Goal: Information Seeking & Learning: Check status

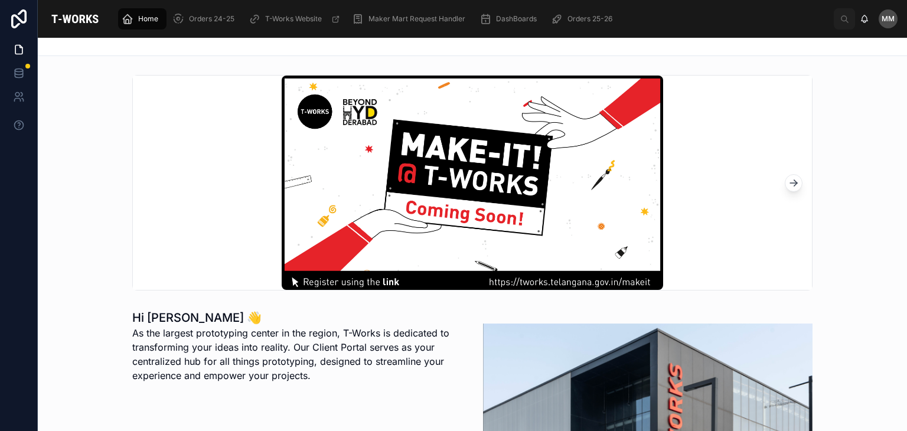
scroll to position [314, 0]
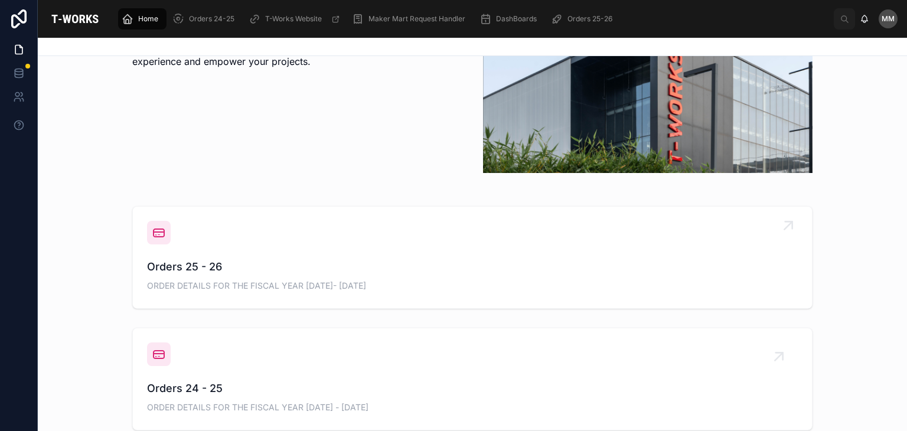
click at [188, 285] on span "ORDER DETAILS FOR THE FISCAL YEAR [DATE]- [DATE]" at bounding box center [472, 286] width 651 height 12
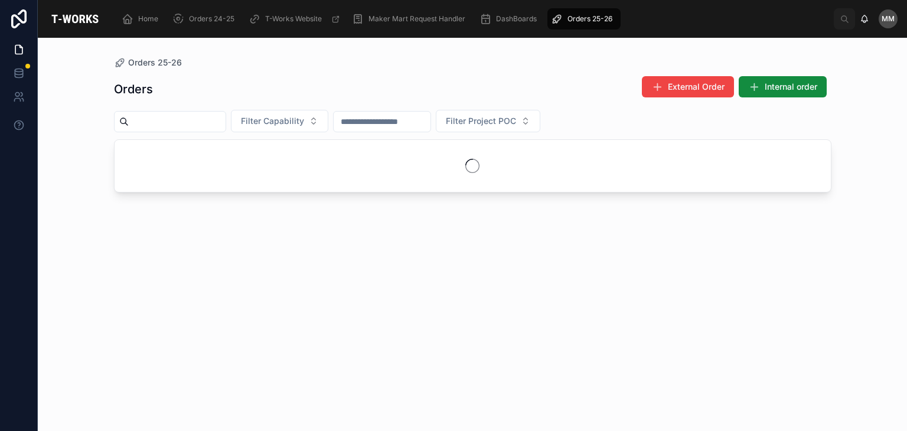
click at [188, 285] on div "Orders External Order Internal order Filter Capability Filter Project POC" at bounding box center [473, 243] width 718 height 349
click at [295, 126] on span "Filter Capability" at bounding box center [272, 121] width 63 height 12
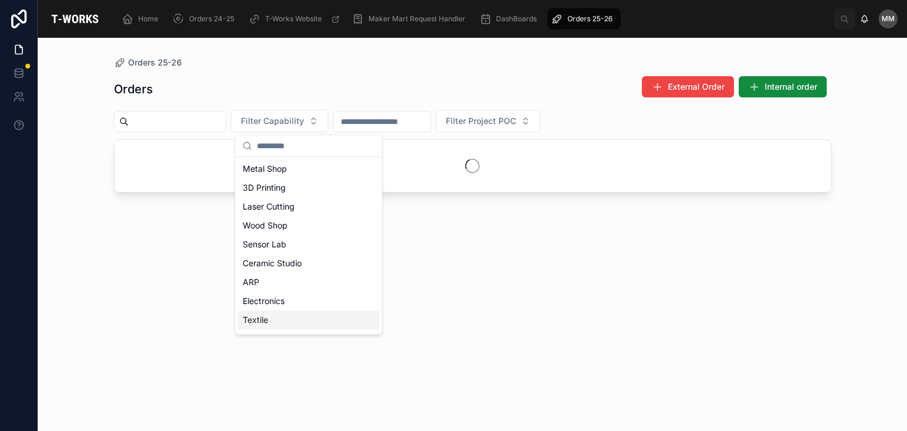
click at [310, 320] on div "Textile" at bounding box center [309, 320] width 142 height 19
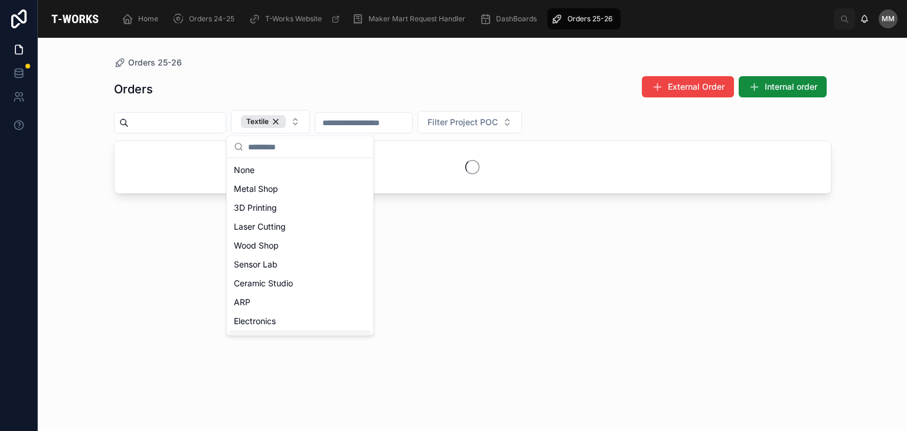
click at [310, 320] on div "Electronics" at bounding box center [300, 321] width 142 height 19
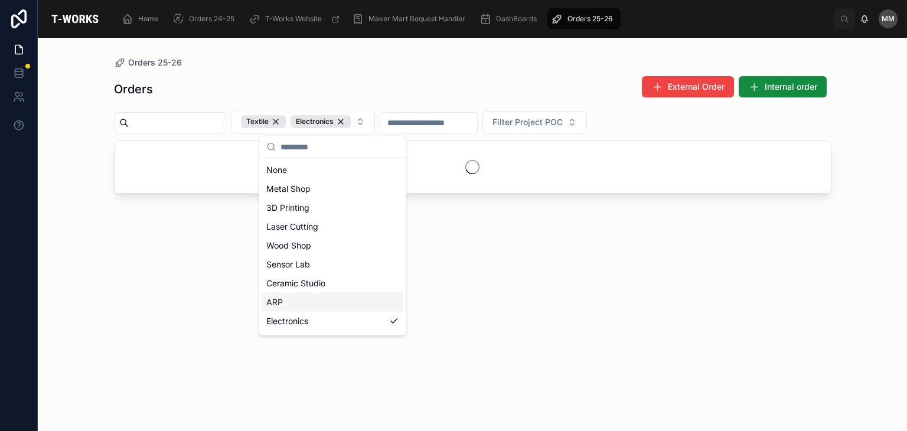
scroll to position [73, 0]
click at [282, 264] on div "Textile" at bounding box center [333, 267] width 142 height 19
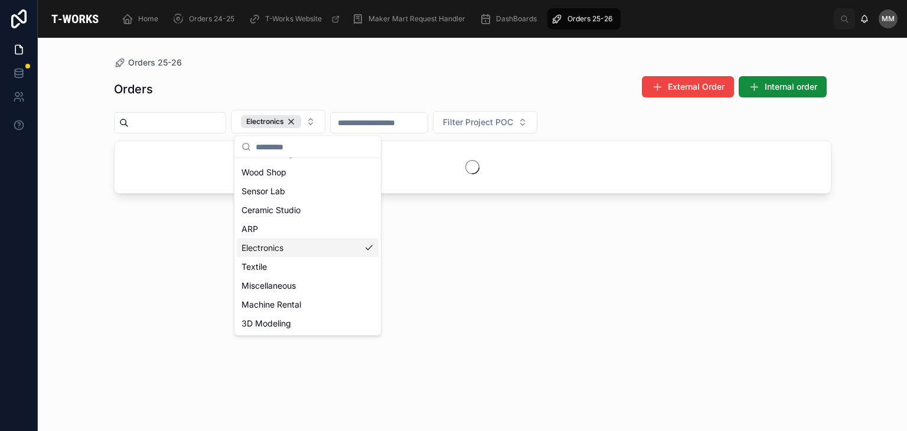
click at [311, 251] on div "Electronics" at bounding box center [308, 248] width 142 height 19
click at [292, 262] on div "Textile" at bounding box center [309, 265] width 142 height 19
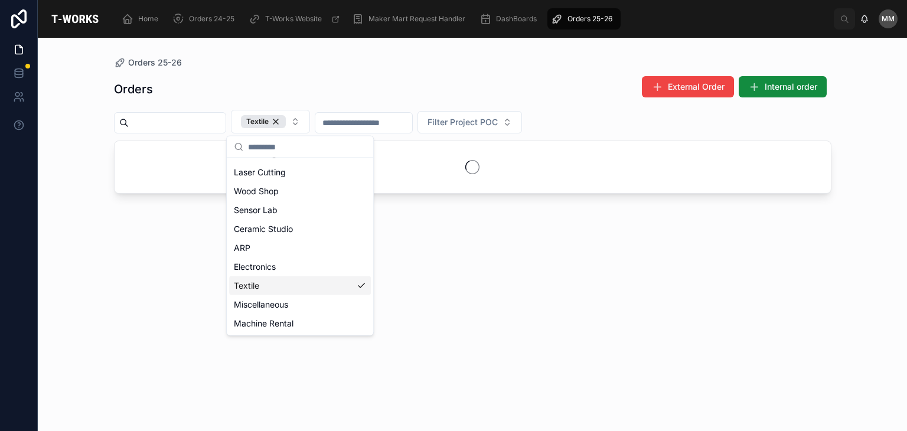
scroll to position [73, 0]
click at [482, 252] on div "Orders External Order Internal order Textile Filter Project POC" at bounding box center [473, 243] width 718 height 349
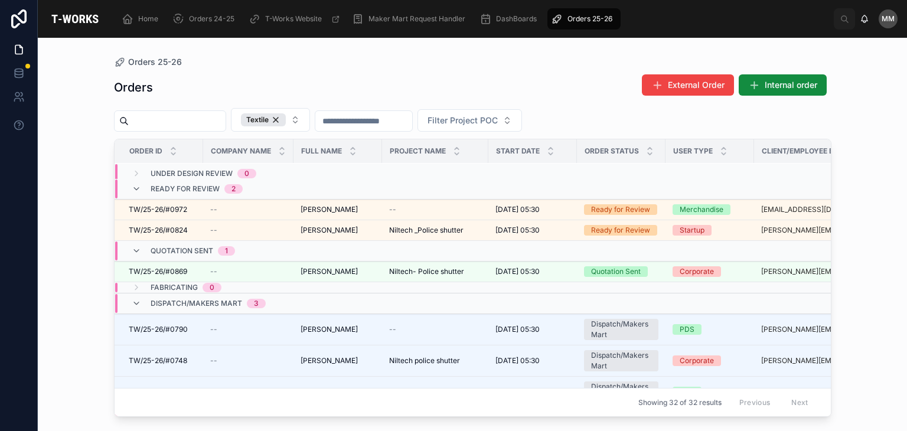
scroll to position [0, 0]
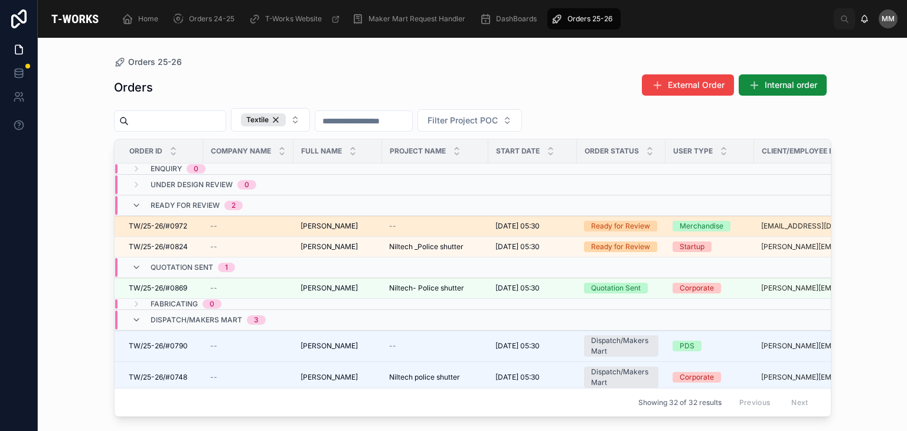
click at [185, 225] on span "TW/25-26/#0972" at bounding box center [158, 226] width 58 height 9
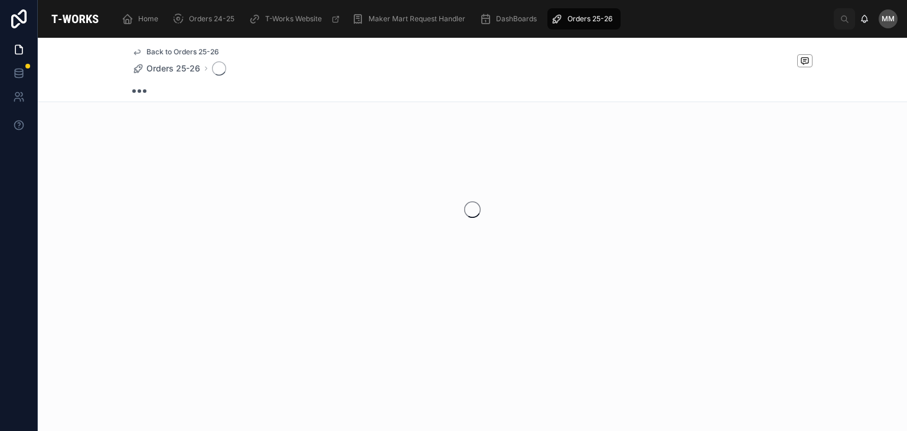
click at [185, 225] on div at bounding box center [473, 209] width 870 height 187
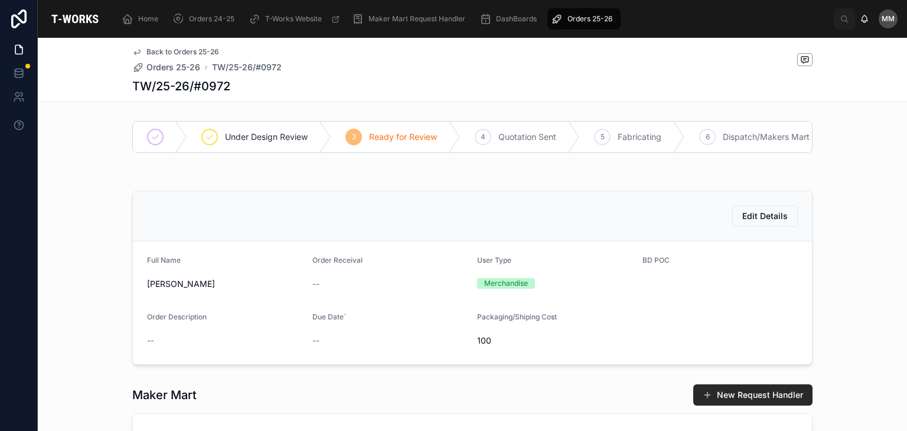
click at [132, 87] on h1 "TW/25-26/#0972" at bounding box center [181, 86] width 98 height 17
copy h1 "TW/25-26/#0972"
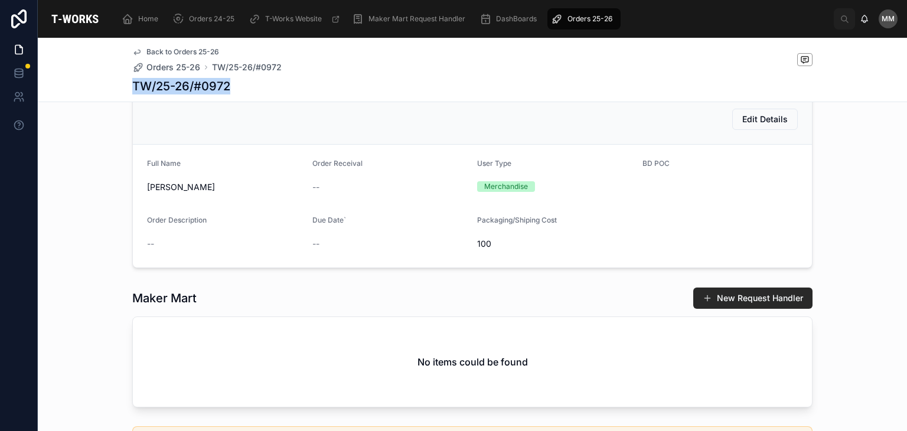
scroll to position [92, 0]
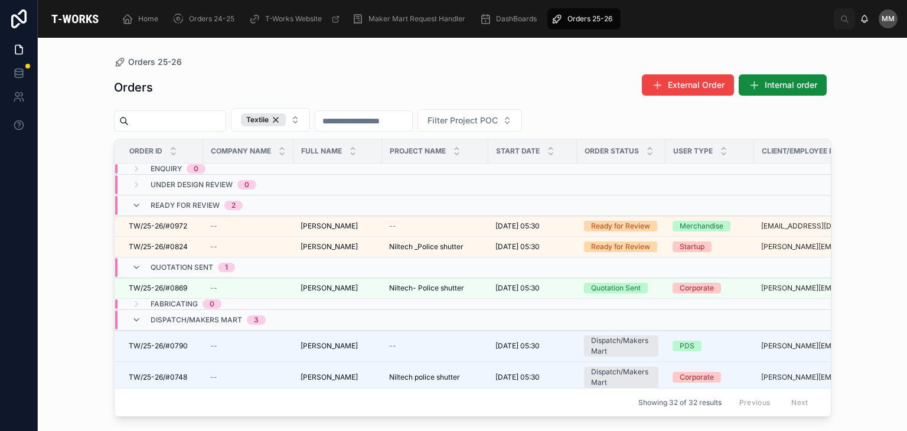
click at [237, 321] on span "Dispatch/Makers Mart" at bounding box center [197, 319] width 92 height 9
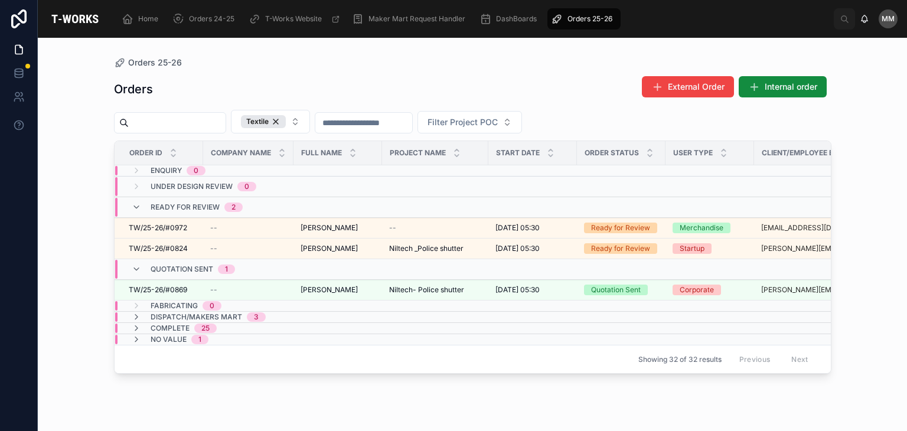
click at [223, 315] on span "Dispatch/Makers Mart" at bounding box center [197, 317] width 92 height 9
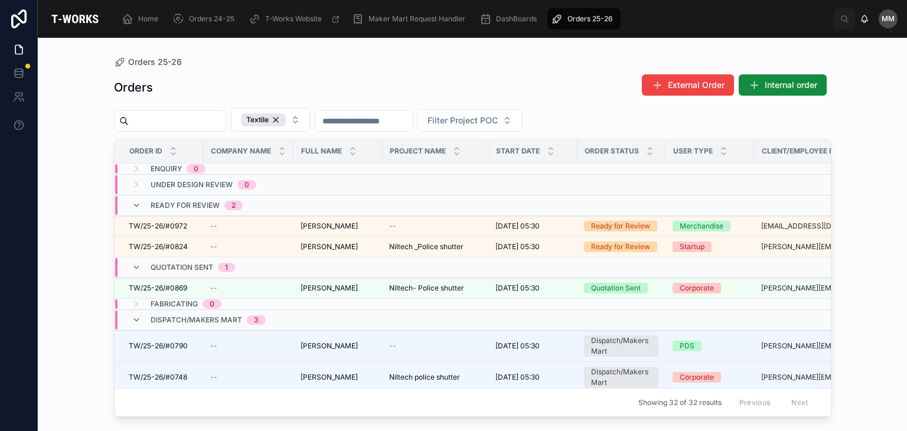
click at [285, 320] on div "Dispatch/Makers Mart 3" at bounding box center [248, 320] width 266 height 19
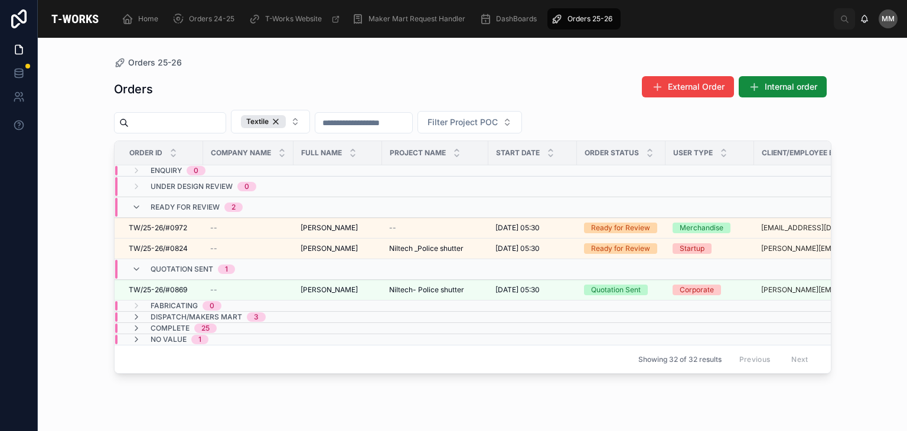
click at [261, 313] on div "3" at bounding box center [256, 317] width 19 height 9
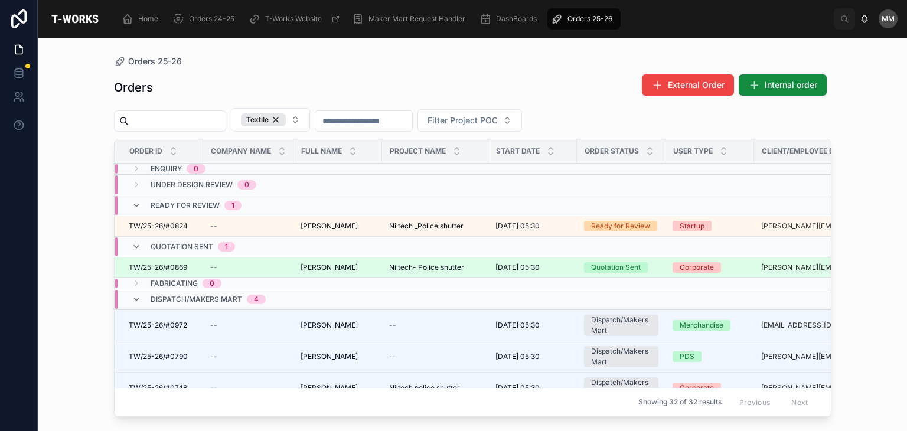
click at [226, 261] on td "--" at bounding box center [248, 267] width 90 height 21
click at [227, 265] on div "--" at bounding box center [248, 267] width 76 height 9
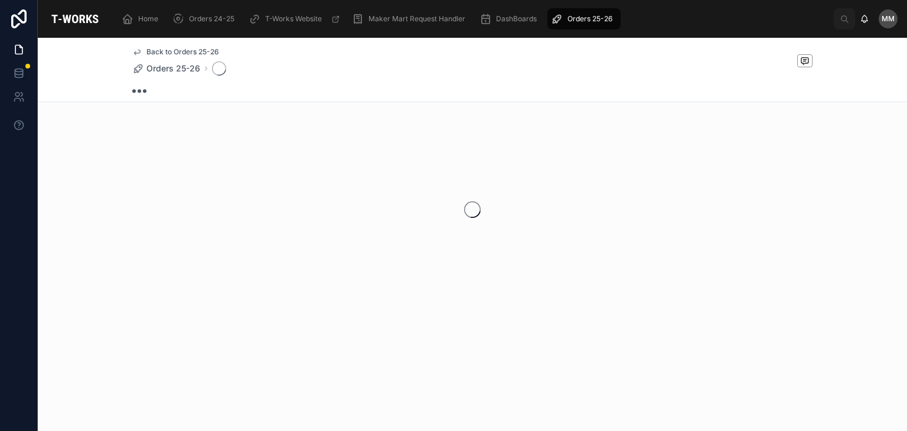
click at [227, 265] on div at bounding box center [473, 209] width 870 height 187
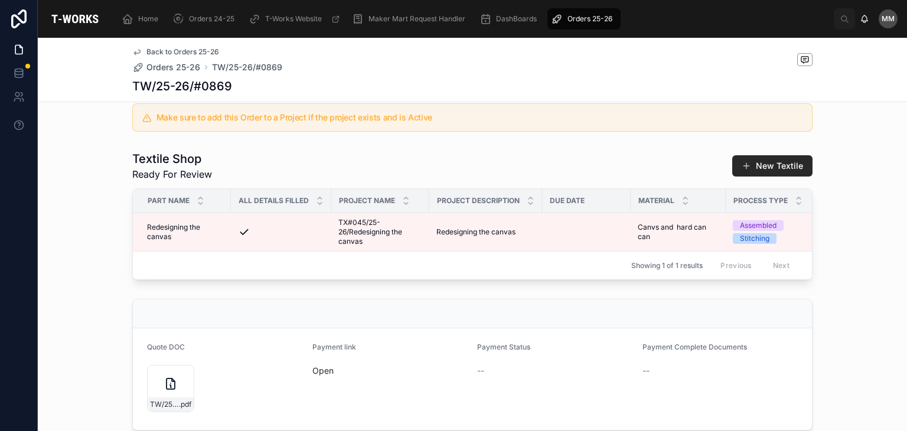
scroll to position [445, 0]
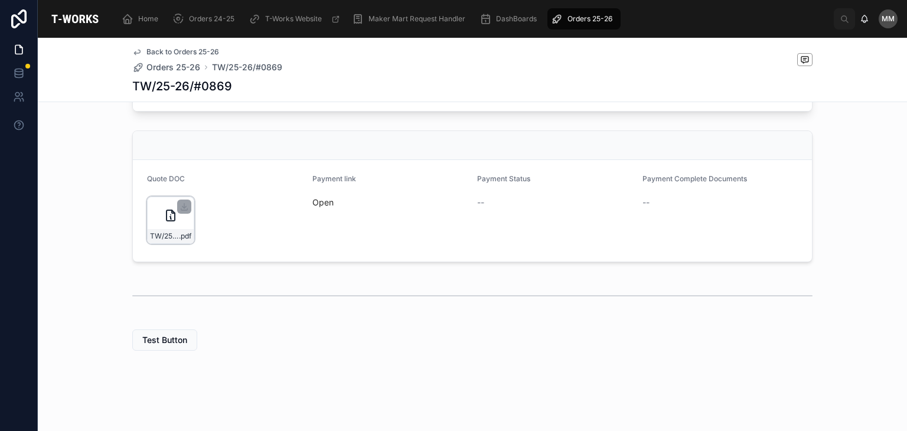
click at [170, 226] on div "TW/25-26/#0869 .pdf" at bounding box center [170, 220] width 47 height 47
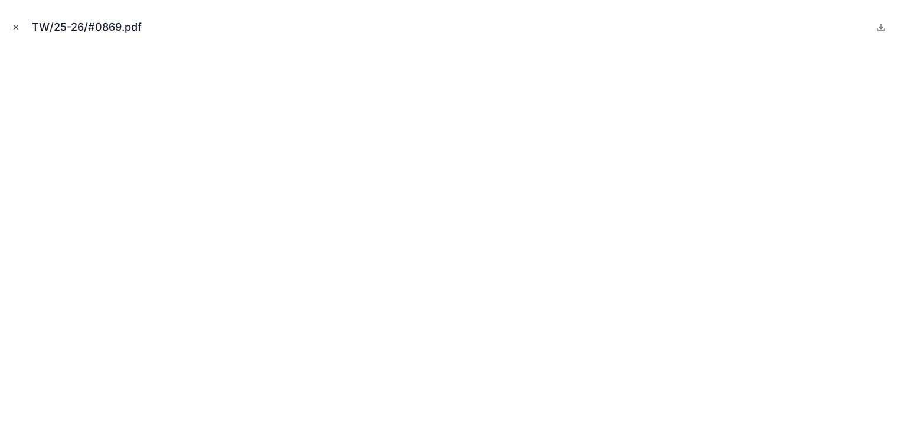
click at [19, 24] on icon "Close modal" at bounding box center [16, 27] width 8 height 8
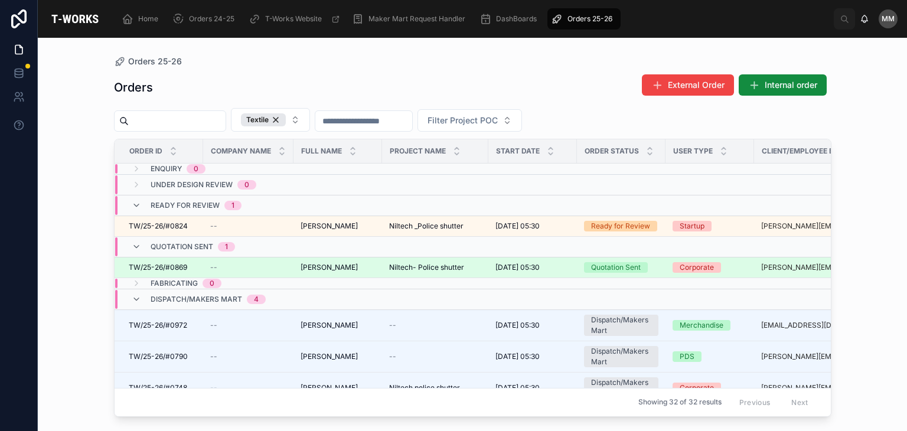
click at [174, 265] on span "TW/25-26/#0869" at bounding box center [158, 267] width 58 height 9
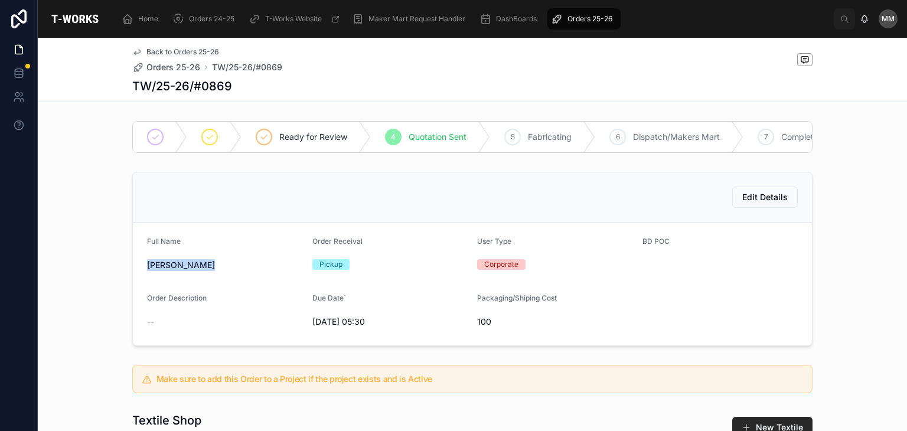
click at [174, 265] on div "[PERSON_NAME]" at bounding box center [225, 265] width 156 height 19
click at [191, 88] on h1 "TW/25-26/#0869" at bounding box center [182, 86] width 100 height 17
copy h1 "TW/25-26/#0869"
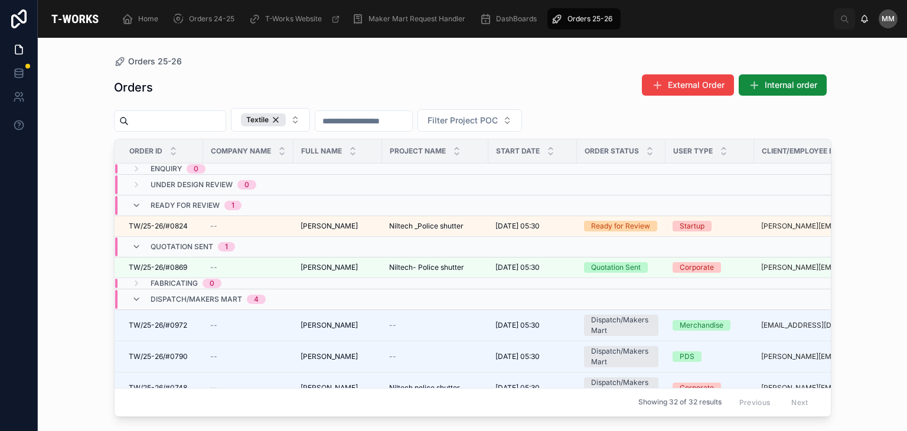
click at [292, 247] on div "Quotation Sent 1" at bounding box center [248, 246] width 266 height 19
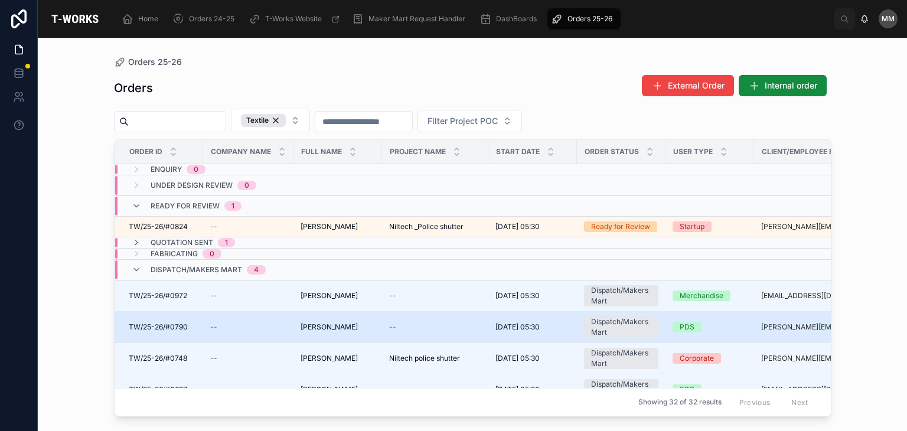
scroll to position [45, 0]
